Goal: Task Accomplishment & Management: Manage account settings

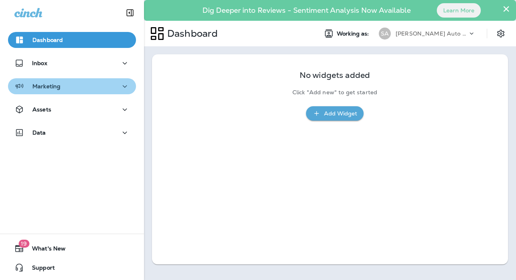
click at [86, 92] on button "Marketing" at bounding box center [72, 86] width 128 height 16
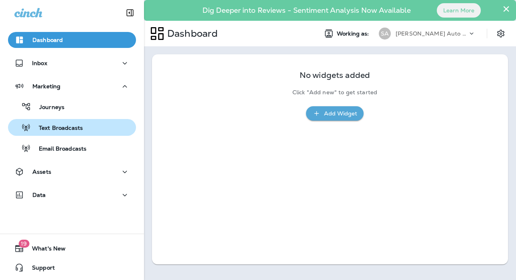
click at [85, 130] on div "Text Broadcasts" at bounding box center [72, 128] width 122 height 12
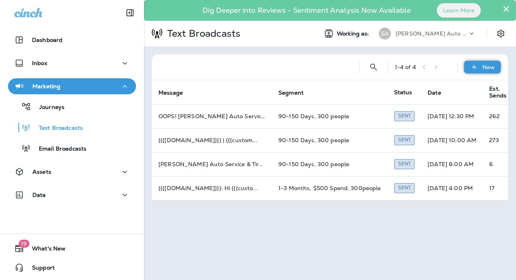
click at [480, 68] on div "New" at bounding box center [482, 67] width 37 height 13
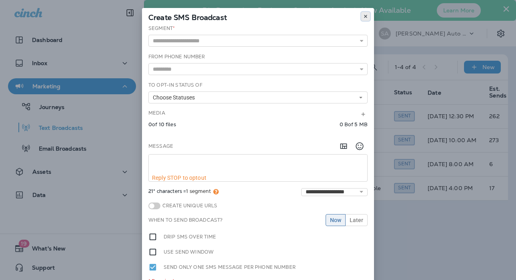
click at [365, 16] on button at bounding box center [365, 16] width 9 height 9
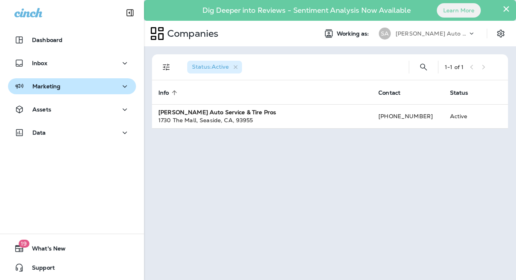
click at [66, 82] on div "Marketing" at bounding box center [71, 87] width 115 height 10
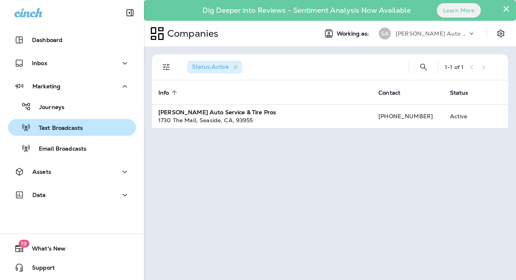
click at [60, 128] on p "Text Broadcasts" at bounding box center [57, 129] width 52 height 8
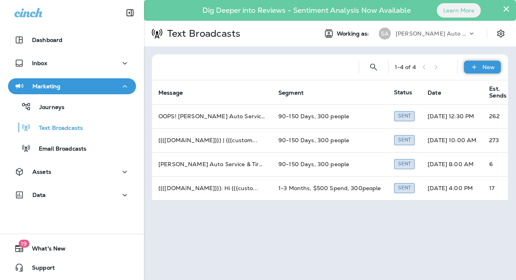
click at [494, 62] on div "New" at bounding box center [482, 67] width 37 height 13
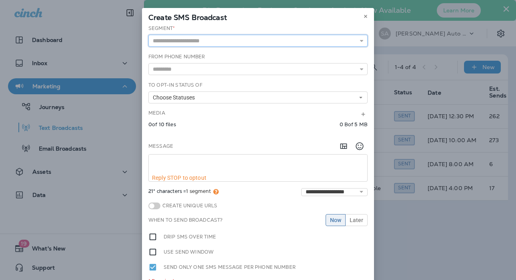
click at [304, 46] on input "text" at bounding box center [257, 41] width 219 height 12
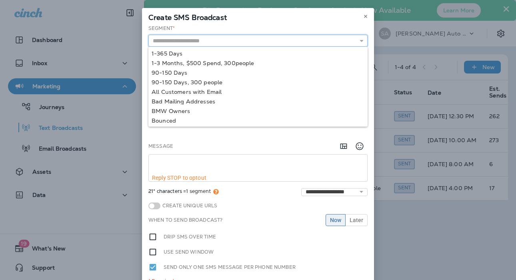
click at [304, 46] on input "text" at bounding box center [257, 41] width 219 height 12
click at [309, 17] on div "Create SMS Broadcast" at bounding box center [258, 16] width 232 height 17
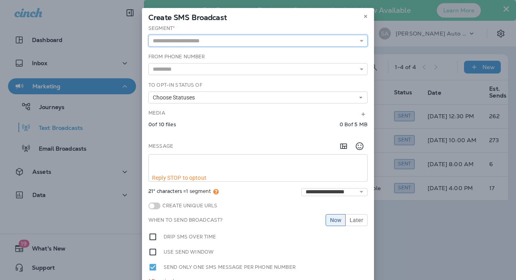
click at [286, 41] on input "text" at bounding box center [257, 41] width 219 height 12
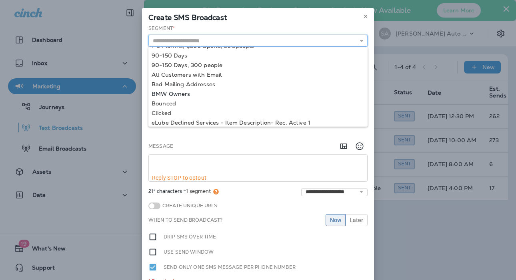
scroll to position [20, 0]
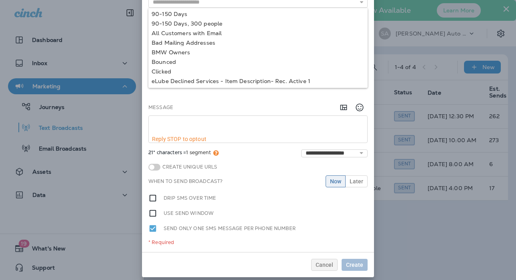
click at [264, 102] on div "Message" at bounding box center [257, 108] width 219 height 16
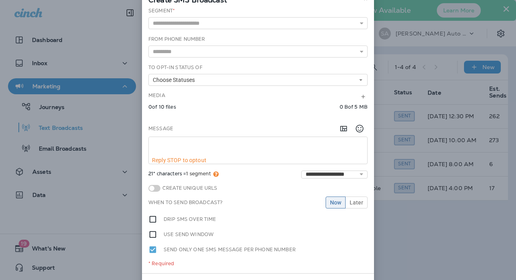
scroll to position [0, 0]
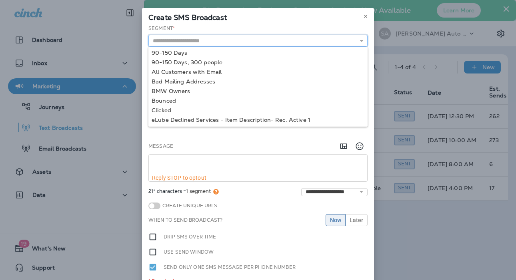
click at [270, 42] on input "text" at bounding box center [257, 41] width 219 height 12
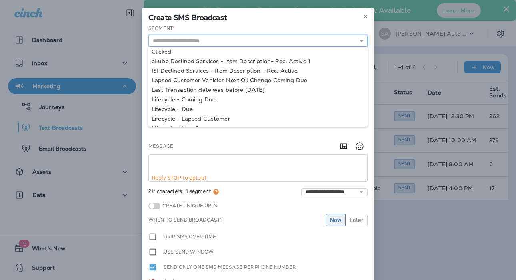
scroll to position [116, 0]
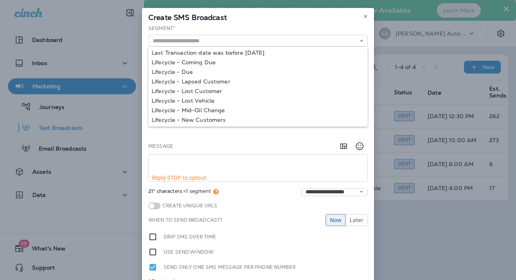
click at [297, 145] on div "Message" at bounding box center [257, 146] width 219 height 16
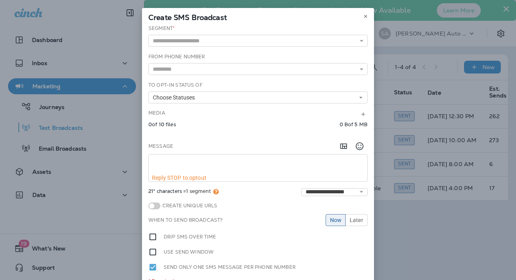
click at [262, 119] on div "Media" at bounding box center [257, 115] width 219 height 10
click at [253, 98] on button "Choose Statuses" at bounding box center [257, 98] width 219 height 12
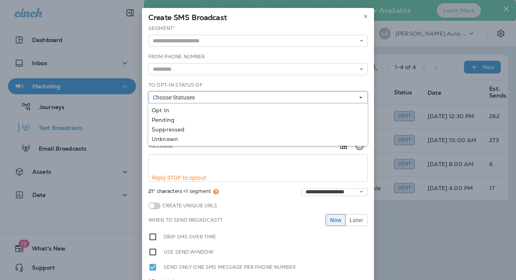
click at [253, 98] on button "Choose Statuses" at bounding box center [257, 98] width 219 height 12
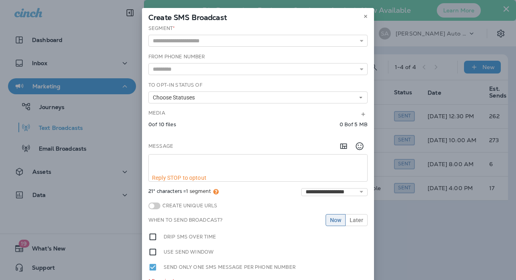
click at [246, 119] on div "Media" at bounding box center [257, 115] width 219 height 10
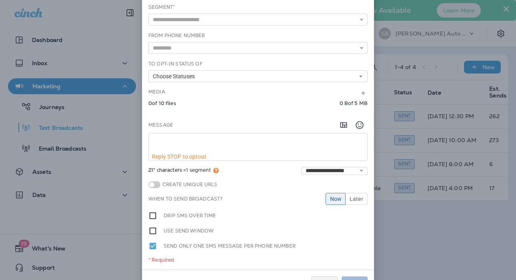
scroll to position [0, 0]
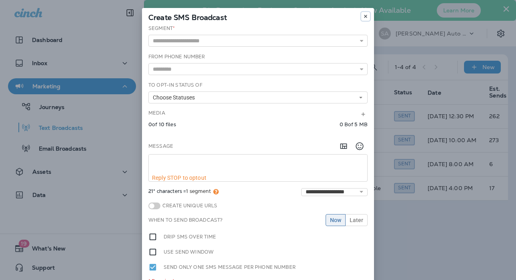
click at [362, 14] on button at bounding box center [365, 16] width 9 height 9
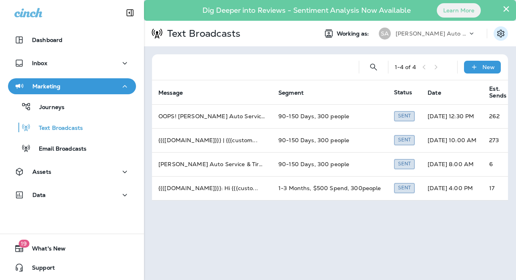
click at [496, 35] on icon "Settings" at bounding box center [501, 34] width 10 height 10
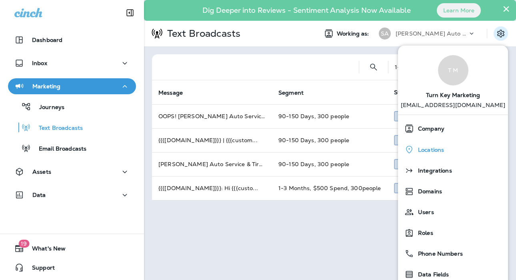
scroll to position [29, 0]
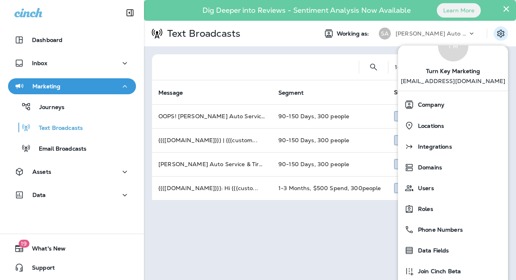
click at [353, 227] on div "× Dig Deeper into Reviews - Sentiment Analysis Now Available Learn More Text Br…" at bounding box center [330, 140] width 372 height 280
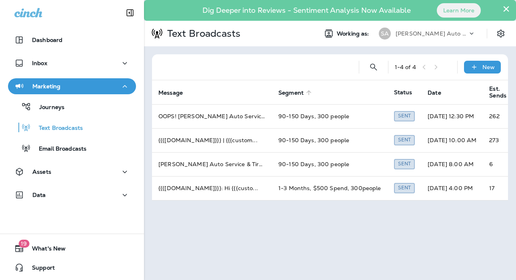
click at [278, 94] on span "Segment" at bounding box center [290, 93] width 25 height 7
click at [469, 65] on div "New" at bounding box center [482, 67] width 37 height 13
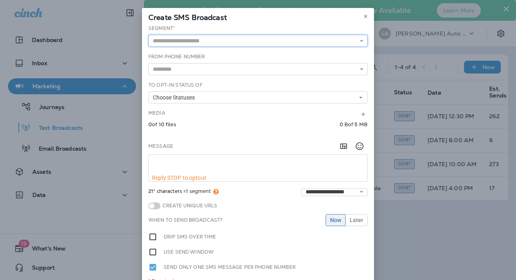
click at [272, 42] on input "text" at bounding box center [257, 41] width 219 height 12
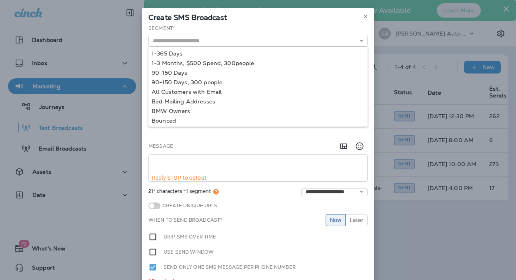
click at [260, 24] on div "Create SMS Broadcast" at bounding box center [258, 16] width 232 height 17
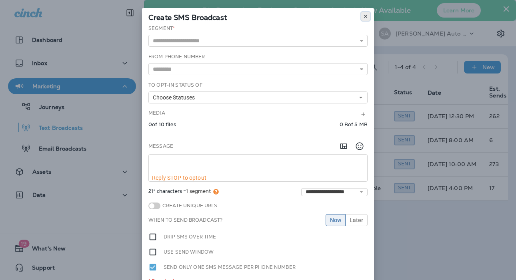
click at [361, 18] on button at bounding box center [365, 16] width 9 height 9
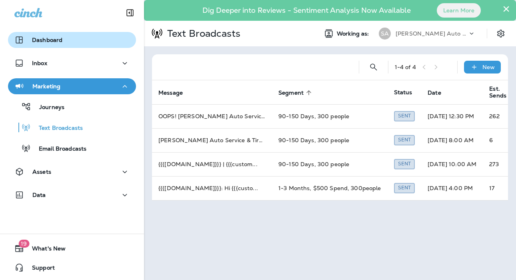
click at [54, 38] on p "Dashboard" at bounding box center [47, 40] width 30 height 6
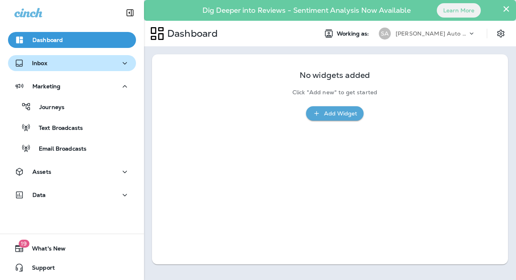
click at [79, 65] on div "Inbox" at bounding box center [71, 63] width 115 height 10
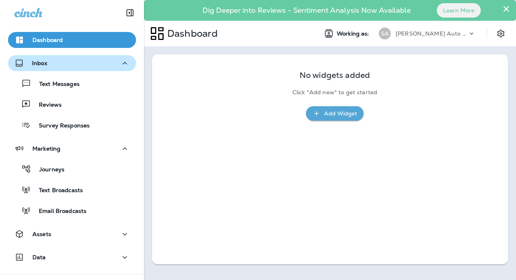
click at [104, 64] on div "Inbox" at bounding box center [71, 63] width 115 height 10
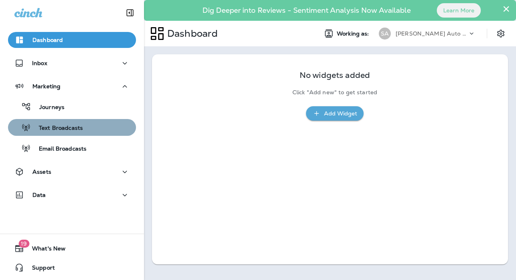
click at [82, 126] on div "Text Broadcasts" at bounding box center [72, 128] width 122 height 12
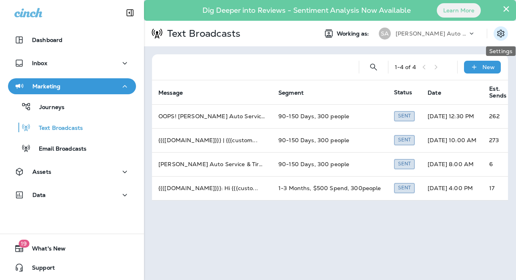
click at [497, 33] on icon "Settings" at bounding box center [501, 34] width 10 height 10
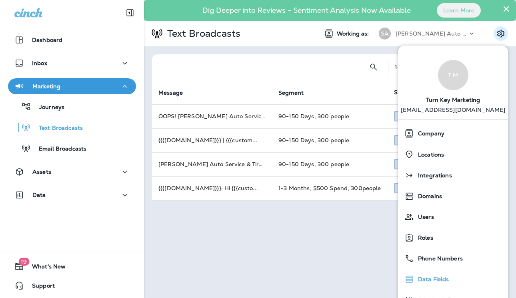
click at [433, 280] on div "Data Fields" at bounding box center [453, 280] width 104 height 16
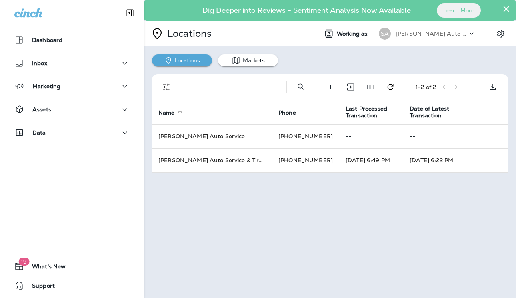
click at [322, 210] on div "× Dig Deeper into Reviews - Sentiment Analysis Now Available Learn More Locatio…" at bounding box center [330, 149] width 372 height 298
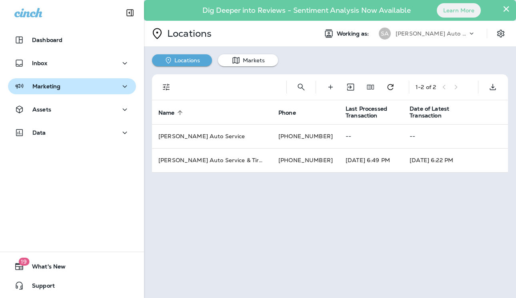
click at [94, 90] on div "Marketing" at bounding box center [71, 87] width 115 height 10
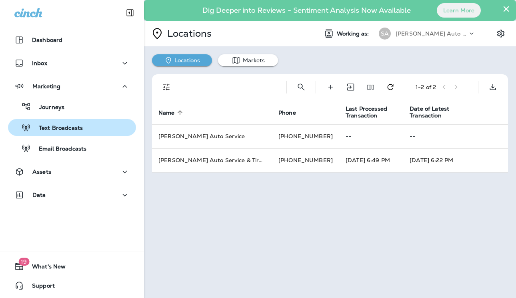
click at [79, 126] on p "Text Broadcasts" at bounding box center [57, 129] width 52 height 8
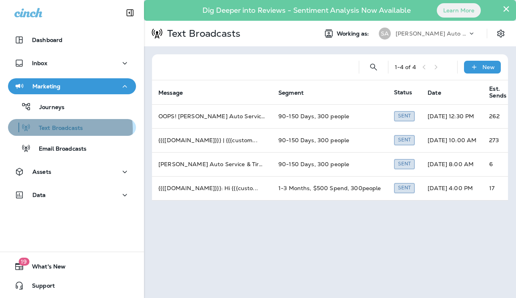
click at [67, 129] on p "Text Broadcasts" at bounding box center [57, 129] width 52 height 8
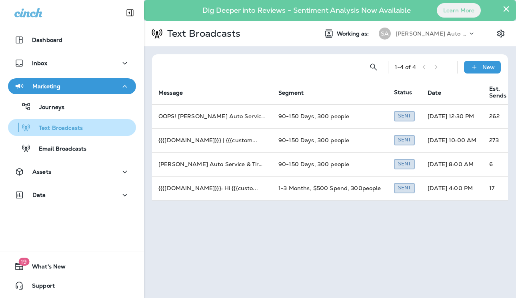
click at [67, 129] on p "Text Broadcasts" at bounding box center [57, 129] width 52 height 8
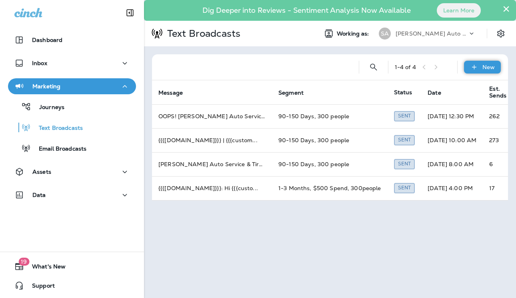
click at [488, 72] on div "New" at bounding box center [482, 67] width 37 height 13
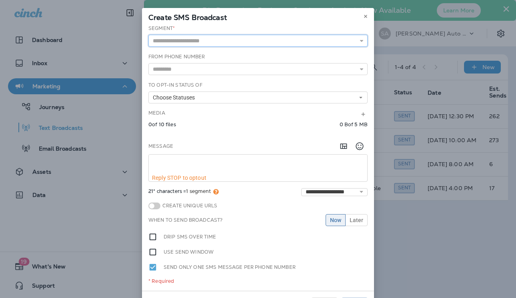
click at [290, 44] on input "text" at bounding box center [257, 41] width 219 height 12
type input "**********"
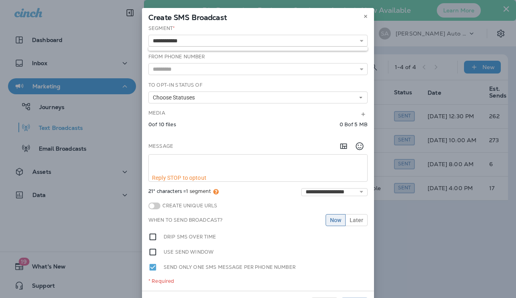
click at [313, 32] on div "**********" at bounding box center [257, 36] width 219 height 22
click at [364, 17] on use at bounding box center [365, 16] width 3 height 3
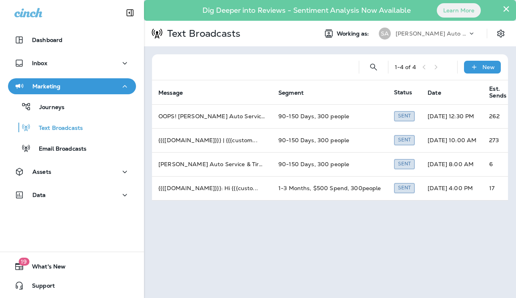
click at [506, 13] on button "×" at bounding box center [506, 8] width 8 height 13
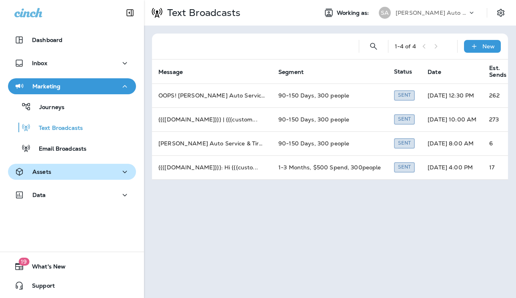
click at [77, 167] on div "Assets" at bounding box center [71, 172] width 115 height 10
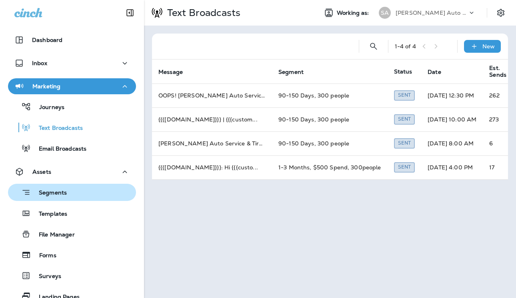
click at [79, 188] on div "Segments" at bounding box center [72, 192] width 122 height 12
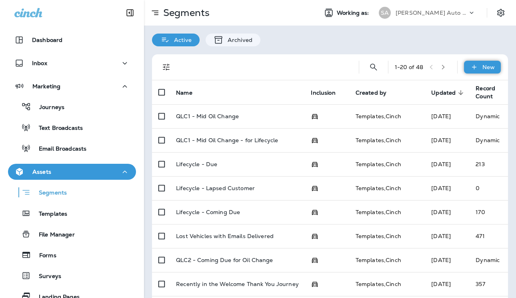
click at [488, 68] on p "New" at bounding box center [488, 67] width 12 height 6
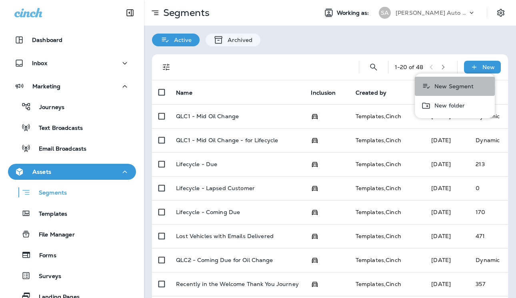
click at [456, 90] on p "New Segment" at bounding box center [452, 86] width 43 height 6
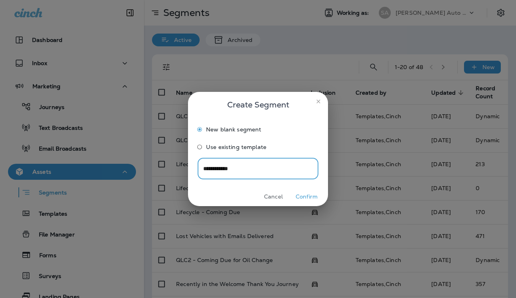
type input "**********"
click at [310, 194] on button "Confirm" at bounding box center [307, 197] width 30 height 12
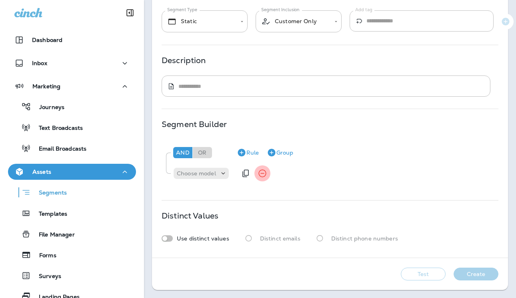
scroll to position [63, 0]
click at [173, 236] on div "Use distinct values" at bounding box center [196, 239] width 68 height 6
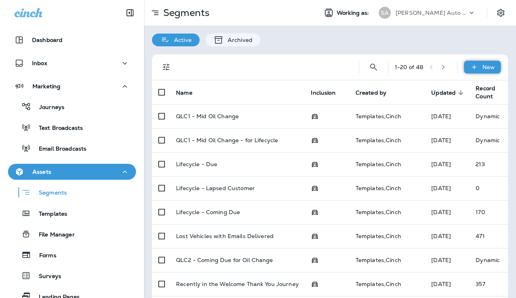
click at [483, 72] on div "New" at bounding box center [482, 67] width 37 height 13
click at [456, 86] on p "New Segment" at bounding box center [452, 86] width 43 height 6
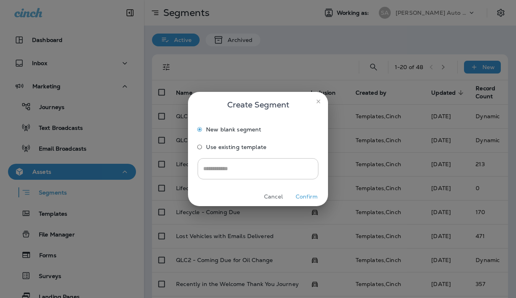
click at [248, 146] on span "Use existing template" at bounding box center [236, 147] width 60 height 6
click at [238, 165] on div "Select Segment Template Select Segment Template" at bounding box center [258, 168] width 120 height 21
click at [296, 176] on div "**********" at bounding box center [258, 168] width 120 height 21
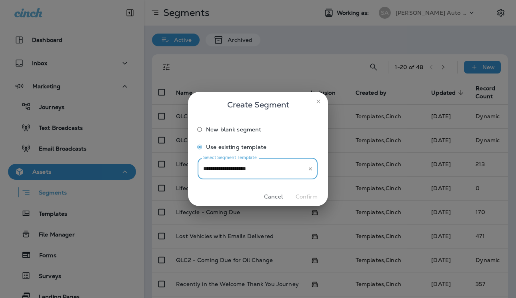
type input "**********"
click at [307, 198] on div "Cancel Confirm" at bounding box center [258, 197] width 140 height 19
click at [292, 173] on input "**********" at bounding box center [251, 169] width 101 height 14
click at [302, 194] on div "Cancel Confirm" at bounding box center [258, 197] width 140 height 19
drag, startPoint x: 278, startPoint y: 173, endPoint x: 176, endPoint y: 167, distance: 102.6
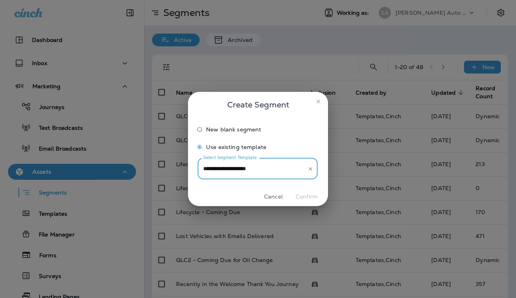
click at [176, 167] on div "**********" at bounding box center [258, 149] width 516 height 298
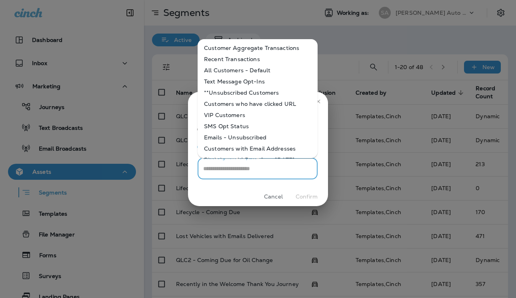
click at [252, 74] on li "All Customers - Default" at bounding box center [258, 70] width 120 height 11
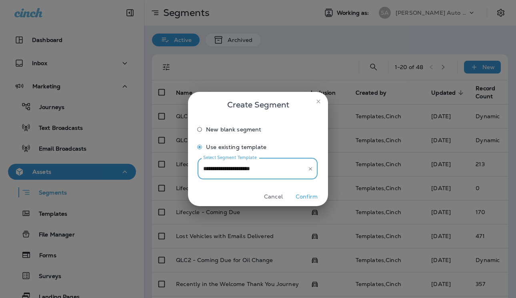
type input "**********"
click at [300, 194] on button "Confirm" at bounding box center [307, 197] width 30 height 12
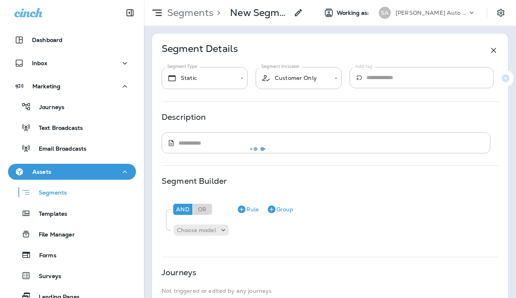
type input "*******"
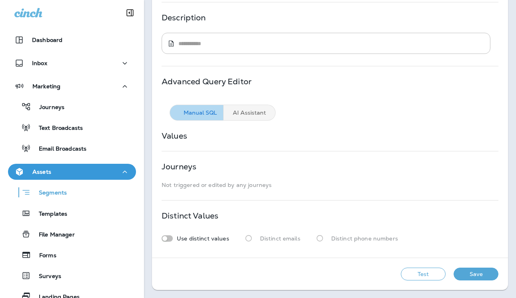
scroll to position [106, 0]
click at [272, 168] on div "Journeys Not triggered or edited by any journeys" at bounding box center [330, 176] width 337 height 25
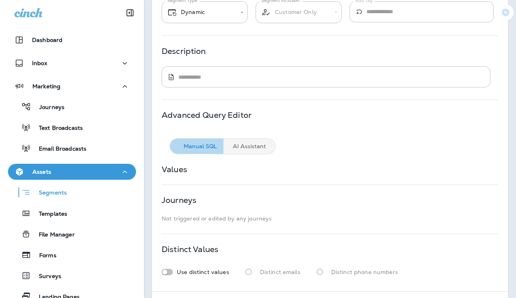
scroll to position [67, 0]
click at [173, 272] on div "Use distinct values" at bounding box center [196, 271] width 68 height 6
click at [239, 207] on div "Journeys Not triggered or edited by any journeys" at bounding box center [330, 208] width 337 height 25
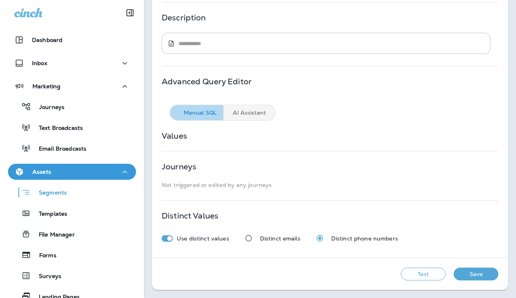
scroll to position [106, 0]
click at [251, 113] on button "AI Assistant" at bounding box center [250, 113] width 52 height 16
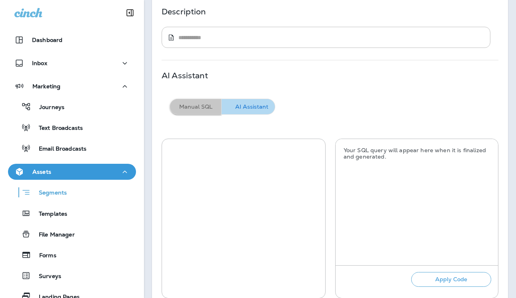
click at [189, 114] on button "Manual SQL" at bounding box center [196, 107] width 52 height 16
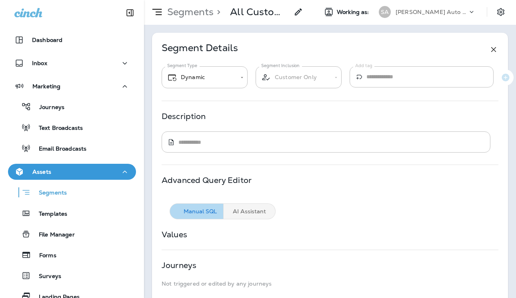
scroll to position [0, 0]
click at [233, 0] on body "**********" at bounding box center [258, 0] width 516 height 0
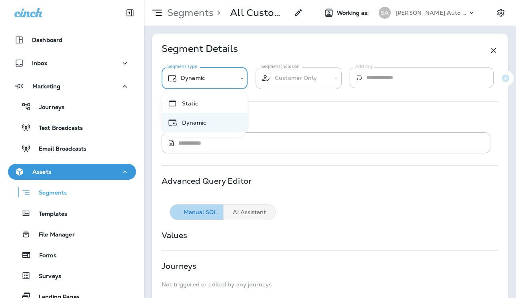
click at [233, 82] on div at bounding box center [258, 149] width 516 height 298
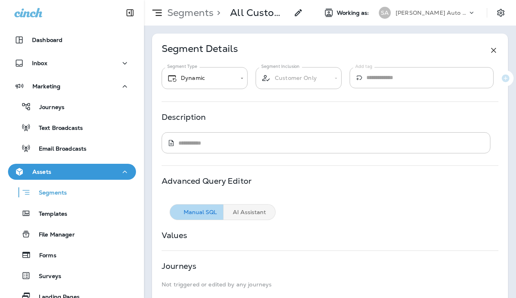
click at [54, 202] on div "Segments Templates File Manager Forms Surveys Landing Pages Repeat Transaction …" at bounding box center [72, 253] width 128 height 146
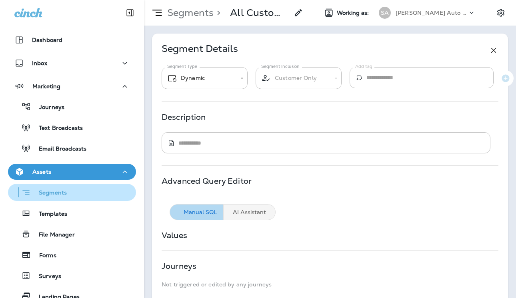
click at [51, 196] on p "Segments" at bounding box center [49, 194] width 36 height 8
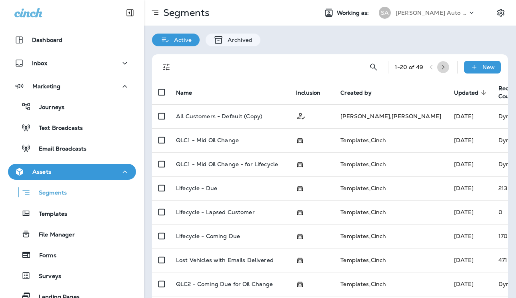
click at [437, 66] on button "button" at bounding box center [443, 67] width 12 height 12
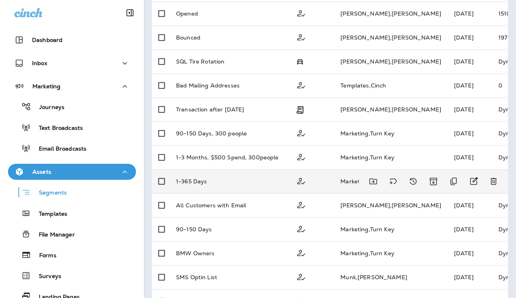
scroll to position [200, 0]
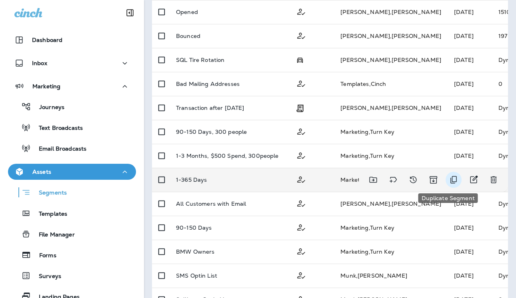
click at [449, 178] on icon "Duplicate Segment" at bounding box center [454, 180] width 10 height 10
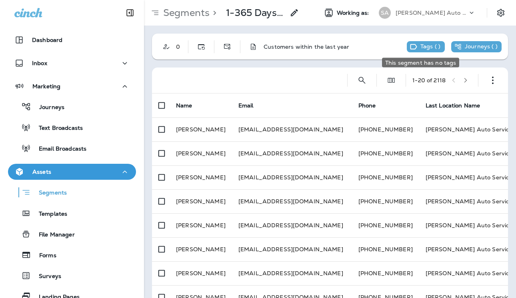
click at [412, 50] on div "Tags ( )" at bounding box center [425, 46] width 30 height 7
click at [491, 75] on button "button" at bounding box center [493, 80] width 16 height 16
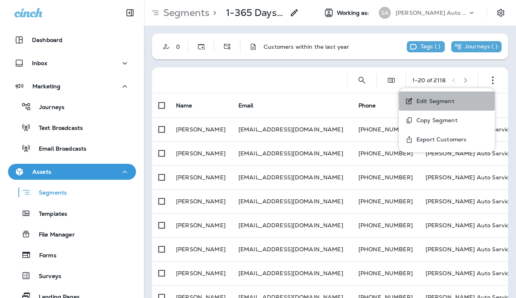
click at [453, 98] on p "Edit Segment" at bounding box center [433, 101] width 41 height 6
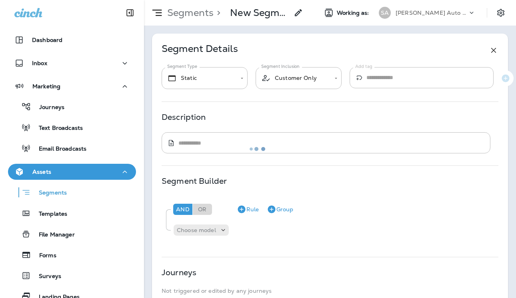
type input "*******"
type textarea "**********"
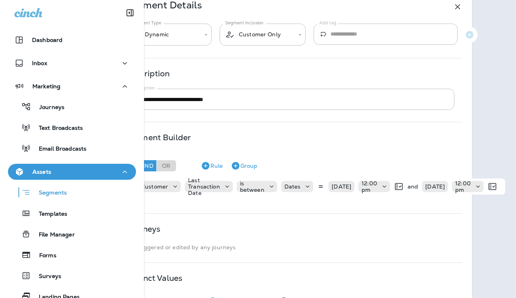
scroll to position [44, 38]
click at [343, 187] on p "[DATE]" at bounding box center [340, 187] width 20 height 6
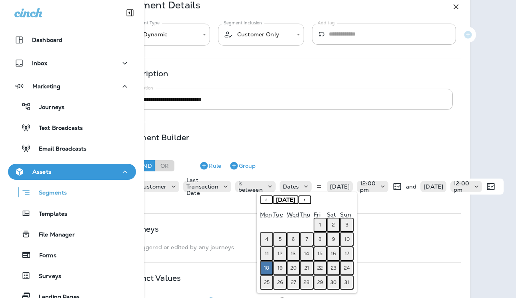
click at [311, 199] on button "›" at bounding box center [304, 200] width 13 height 9
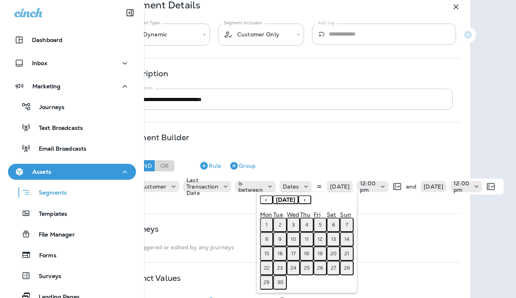
click at [311, 200] on button "›" at bounding box center [304, 200] width 13 height 9
click at [329, 200] on div "« ‹ [DATE] › »" at bounding box center [307, 203] width 94 height 14
click at [311, 200] on button "›" at bounding box center [304, 200] width 13 height 9
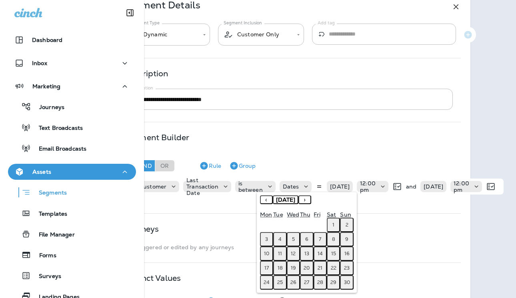
click at [311, 200] on button "›" at bounding box center [304, 200] width 13 height 9
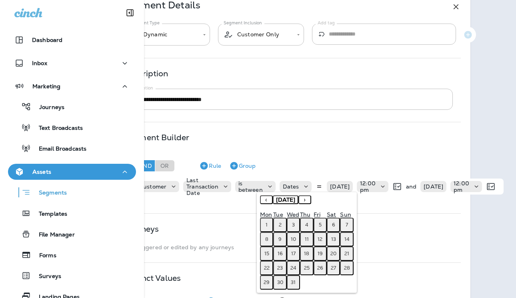
click at [269, 200] on button "‹" at bounding box center [266, 200] width 13 height 9
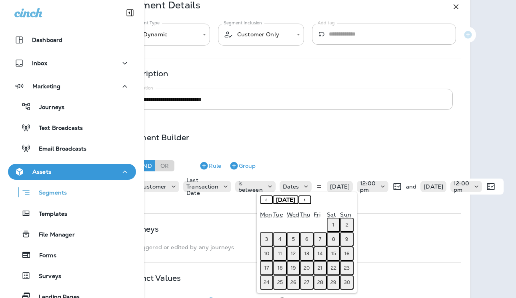
click at [268, 200] on button "‹" at bounding box center [266, 200] width 13 height 9
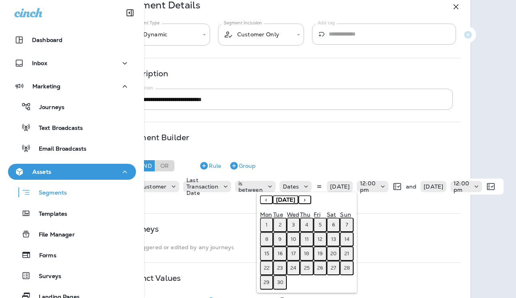
click at [268, 200] on button "‹" at bounding box center [266, 200] width 13 height 9
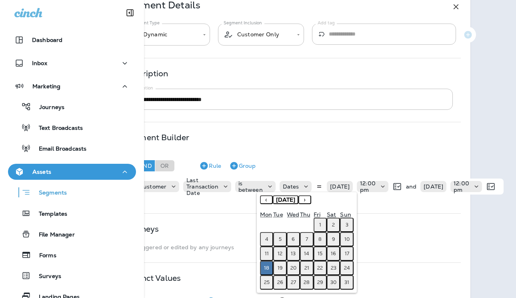
click at [268, 200] on button "‹" at bounding box center [266, 200] width 13 height 9
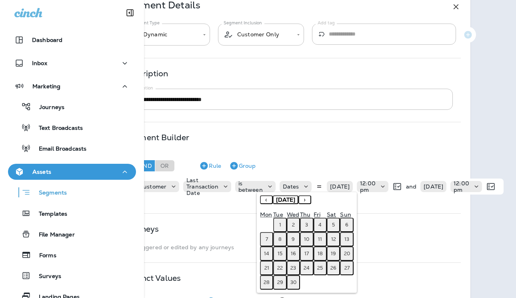
click at [308, 268] on abbr "24" at bounding box center [307, 268] width 6 height 6
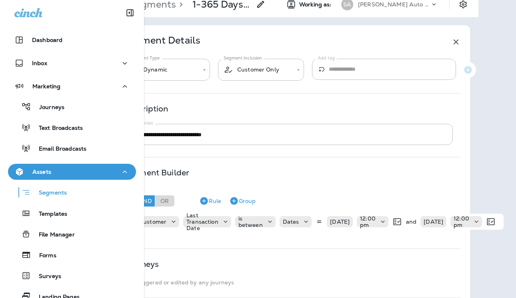
scroll to position [0, 38]
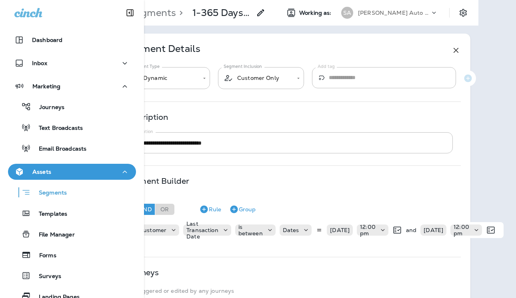
click at [260, 14] on use at bounding box center [260, 12] width 7 height 7
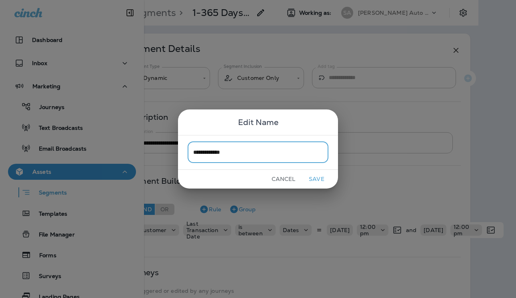
type input "**********"
click at [309, 178] on button "Save" at bounding box center [317, 179] width 30 height 12
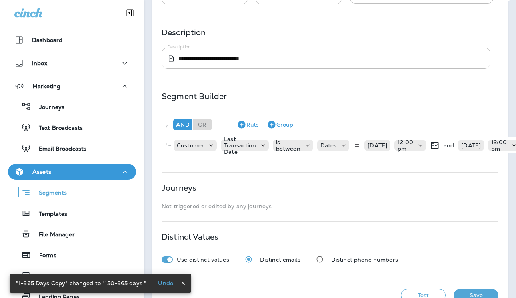
scroll to position [112, 0]
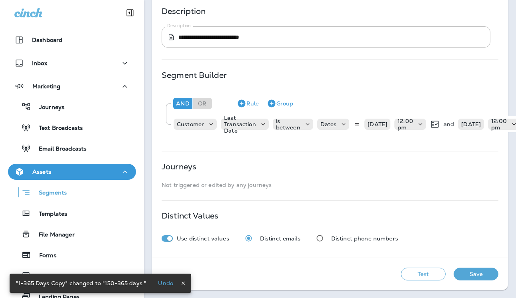
click at [465, 268] on button "Save" at bounding box center [476, 274] width 45 height 13
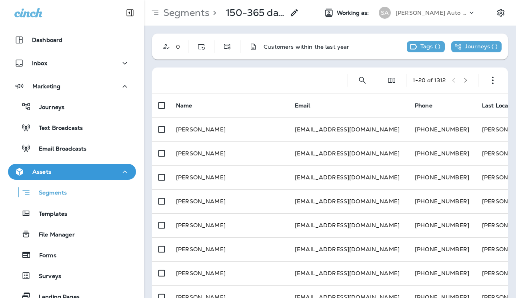
click at [295, 14] on use at bounding box center [294, 12] width 7 height 7
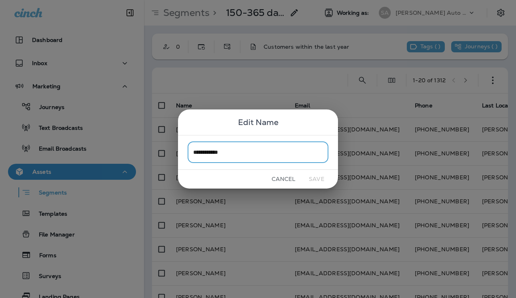
click at [295, 14] on div "**********" at bounding box center [258, 149] width 516 height 298
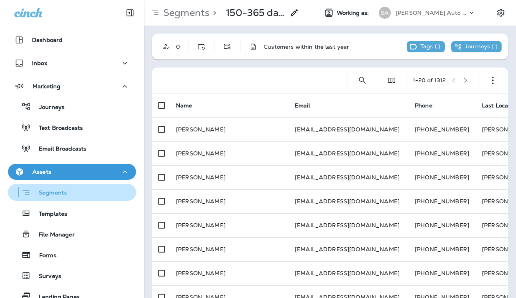
click at [60, 201] on button "Segments" at bounding box center [72, 192] width 128 height 17
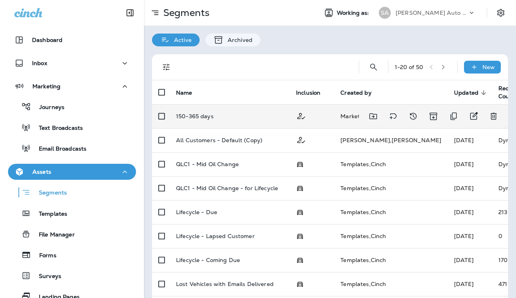
click at [240, 119] on div "150-365 days" at bounding box center [229, 116] width 107 height 6
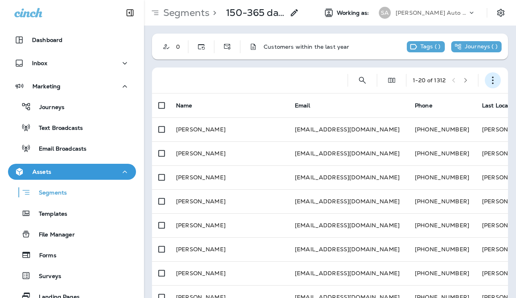
click at [489, 76] on icon "button" at bounding box center [493, 80] width 8 height 8
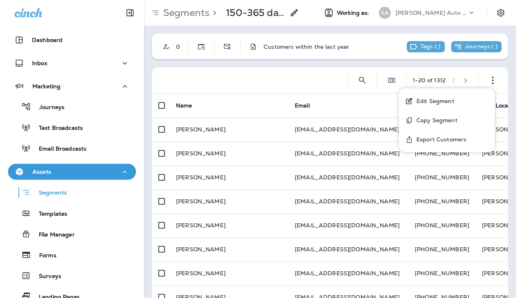
click at [446, 105] on button "Edit Segment" at bounding box center [447, 101] width 96 height 19
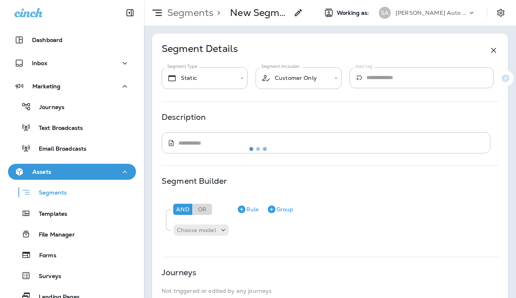
type input "*******"
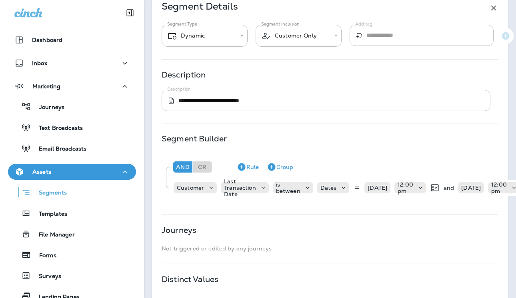
scroll to position [58, 0]
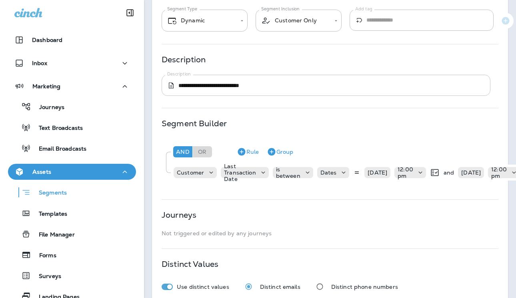
drag, startPoint x: 284, startPoint y: 90, endPoint x: 230, endPoint y: 88, distance: 54.4
click at [224, 89] on div "**********" at bounding box center [326, 85] width 329 height 21
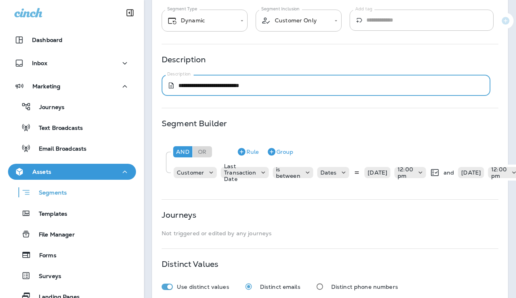
drag, startPoint x: 269, startPoint y: 86, endPoint x: 229, endPoint y: 83, distance: 40.1
click at [229, 83] on textarea "**********" at bounding box center [328, 86] width 300 height 8
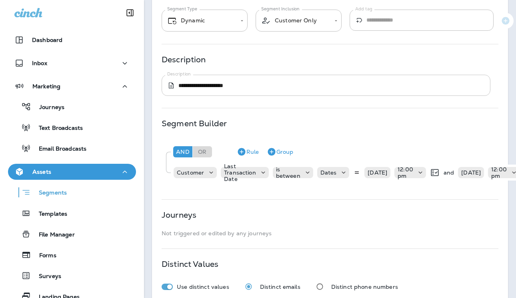
click at [252, 90] on div "**********" at bounding box center [326, 85] width 329 height 21
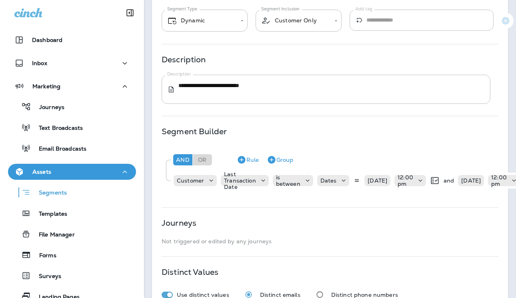
click at [360, 122] on div "**********" at bounding box center [330, 145] width 356 height 338
click at [324, 117] on div "**********" at bounding box center [330, 145] width 356 height 338
click at [218, 98] on div "**********" at bounding box center [326, 89] width 329 height 29
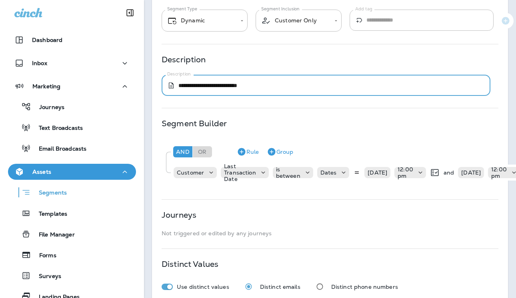
type textarea "**********"
click at [236, 120] on div "**********" at bounding box center [330, 141] width 356 height 330
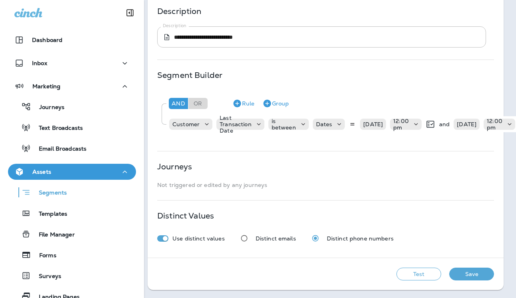
scroll to position [112, 4]
click at [456, 268] on button "Save" at bounding box center [471, 274] width 45 height 13
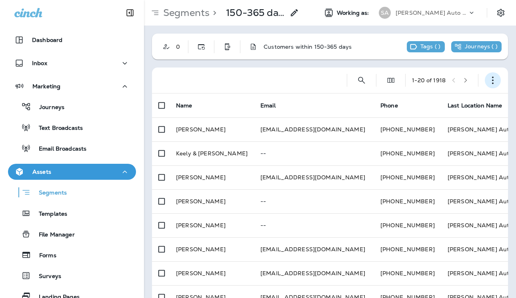
click at [490, 79] on icon "button" at bounding box center [493, 80] width 8 height 8
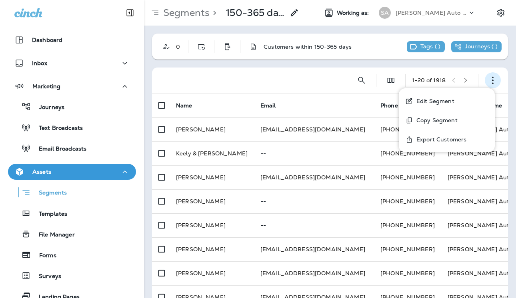
click at [490, 79] on icon "button" at bounding box center [493, 80] width 8 height 8
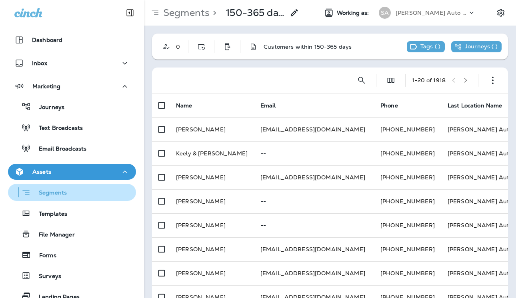
click at [72, 191] on div "Segments" at bounding box center [72, 192] width 122 height 12
